Goal: Information Seeking & Learning: Learn about a topic

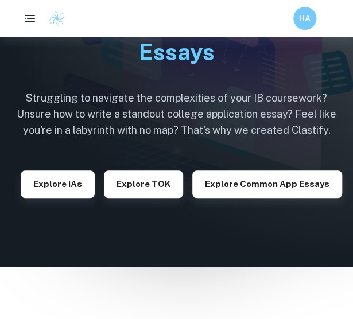
scroll to position [80, 0]
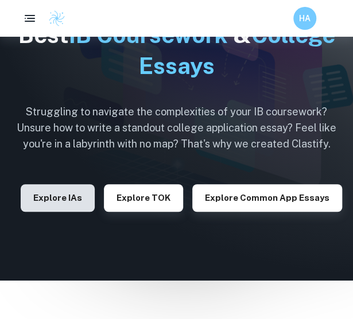
click at [61, 202] on button "Explore IAs" at bounding box center [58, 198] width 74 height 28
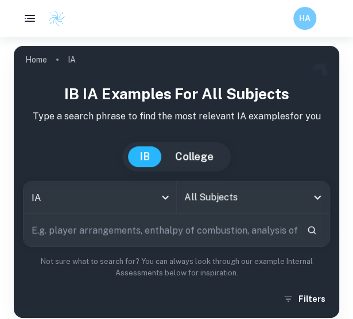
scroll to position [26, 0]
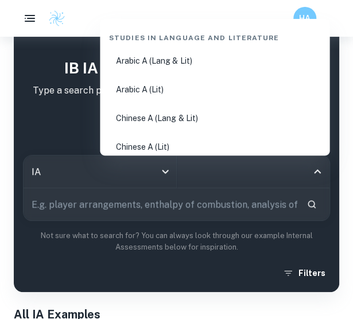
click at [228, 162] on input "All Subjects" at bounding box center [245, 172] width 126 height 22
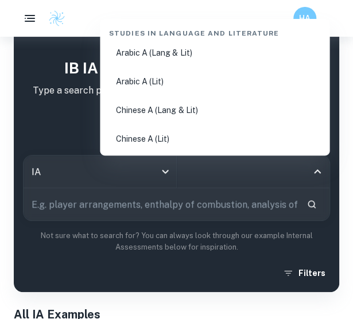
scroll to position [0, 0]
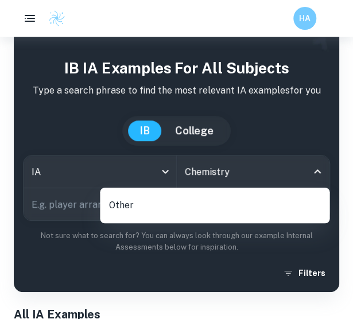
type input "Chemistry"
click at [94, 193] on input "text" at bounding box center [160, 204] width 273 height 32
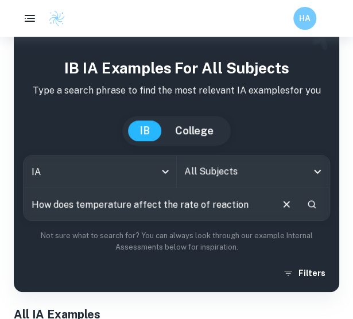
type input "How does temperature affect the rate of reaction"
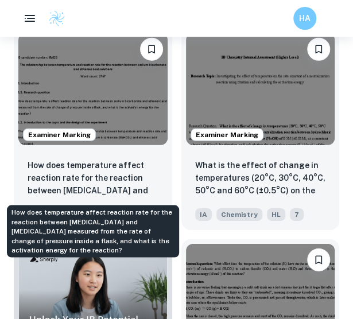
scroll to position [757, 0]
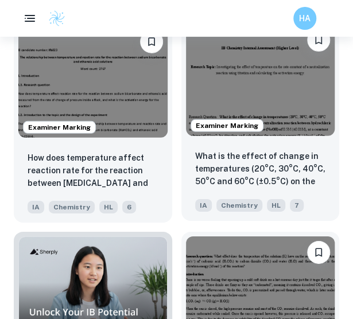
click at [286, 143] on div "What is the effect of change in temperatures (20°C, 30°C, 40°C, 50°C and 60°C (…" at bounding box center [260, 180] width 158 height 80
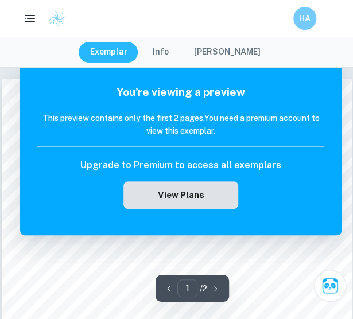
click at [174, 193] on button "View Plans" at bounding box center [180, 195] width 115 height 28
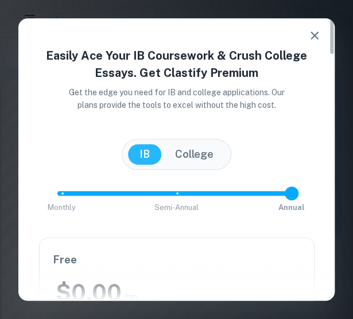
click at [174, 193] on span "Monthly Semi-Annual Annual" at bounding box center [176, 192] width 229 height 19
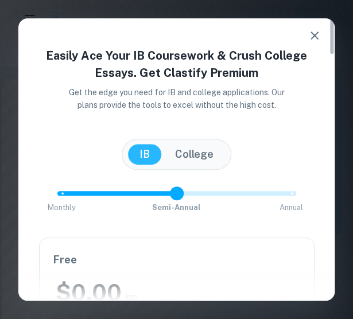
type input "0"
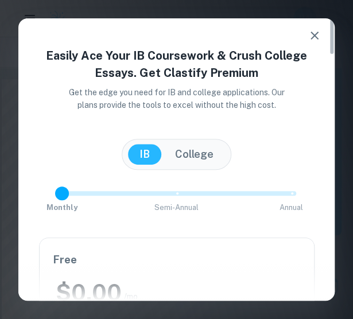
click at [62, 193] on span "Monthly Semi-Annual Annual" at bounding box center [176, 192] width 229 height 19
click at [310, 38] on icon "button" at bounding box center [314, 36] width 14 height 14
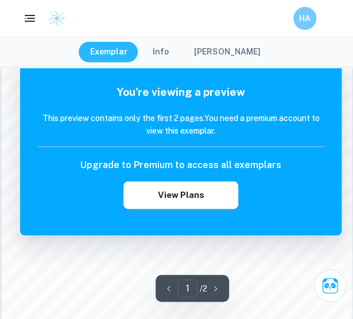
scroll to position [749, 0]
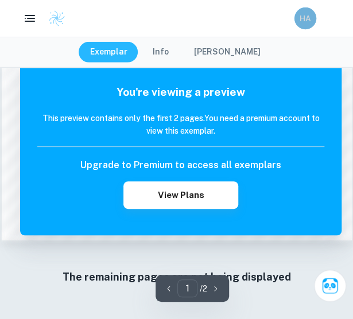
click at [299, 14] on h6 "HA" at bounding box center [305, 18] width 13 height 12
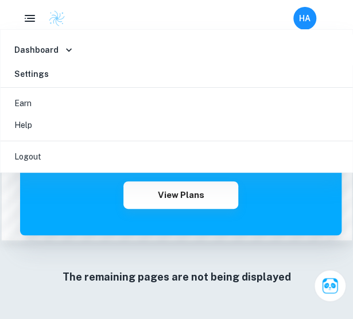
click at [87, 157] on li "Logout" at bounding box center [176, 157] width 342 height 22
